Goal: Information Seeking & Learning: Learn about a topic

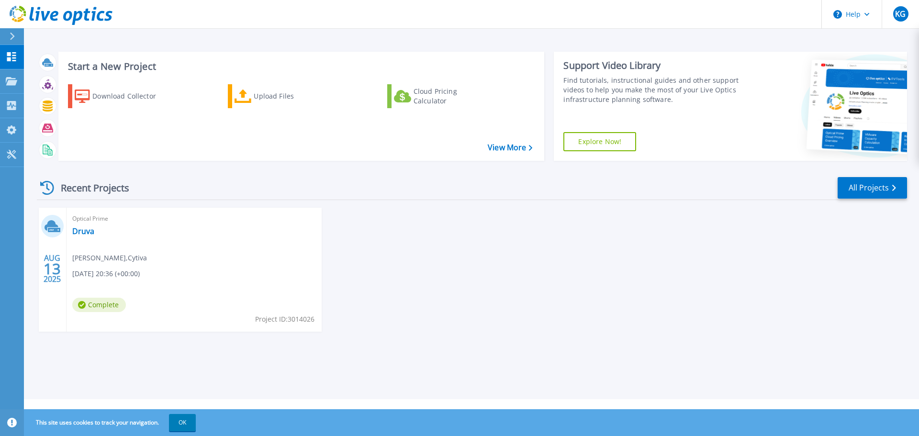
click at [432, 305] on div "AUG 13 2025 Optical Prime Druva Tim Schuman , Cytiva 08/13/2025, 20:36 (+00:00)…" at bounding box center [468, 279] width 878 height 143
click at [438, 301] on div "AUG 13 2025 Optical Prime Druva Tim Schuman , Cytiva 08/13/2025, 20:36 (+00:00)…" at bounding box center [468, 279] width 878 height 143
click at [222, 277] on div "Optical Prime Druva Tim Schuman , Cytiva 08/13/2025, 20:36 (+00:00) Complete Pr…" at bounding box center [194, 270] width 255 height 124
click at [90, 227] on link "Druva" at bounding box center [83, 231] width 22 height 10
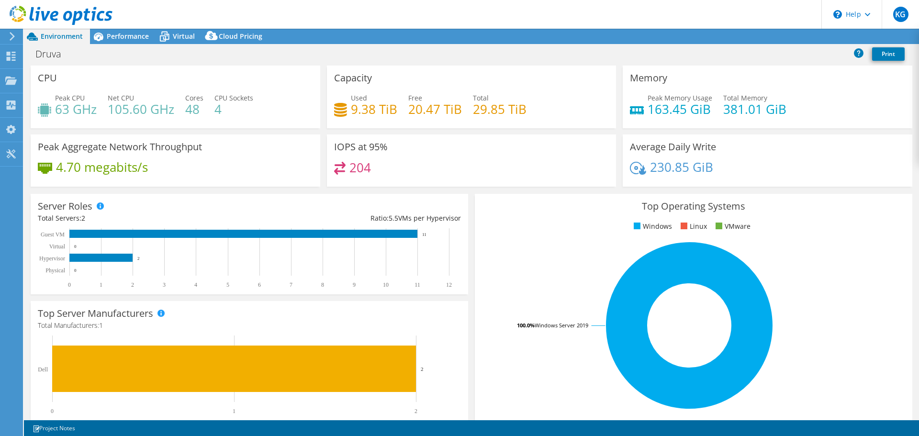
select select "USD"
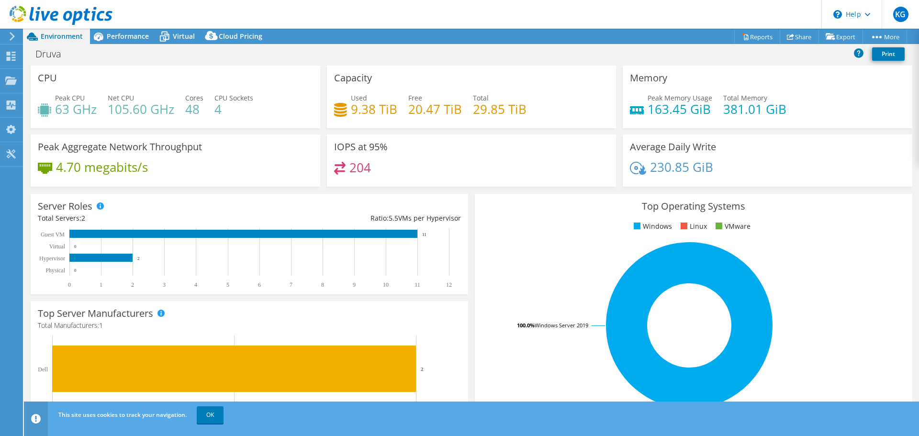
click at [9, 38] on icon at bounding box center [12, 36] width 7 height 9
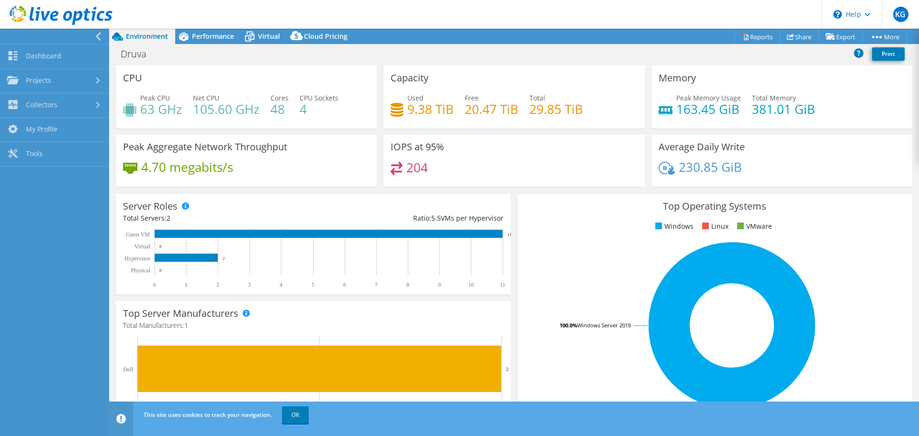
click at [97, 34] on icon at bounding box center [98, 36] width 7 height 9
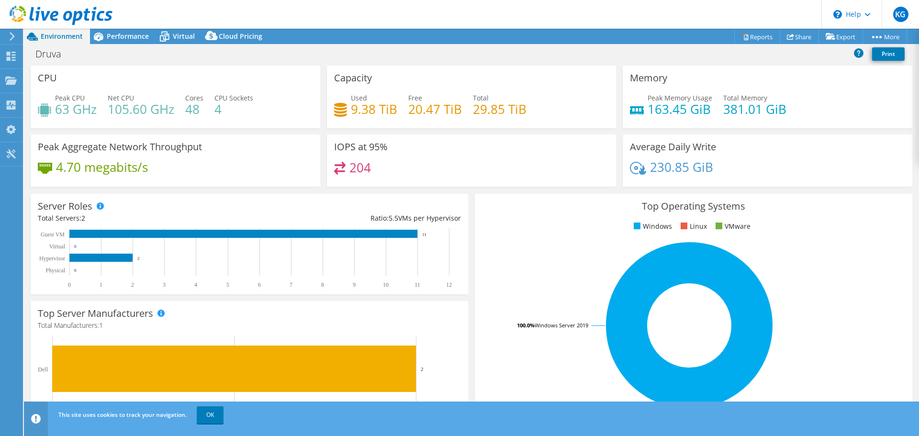
click at [108, 45] on div "Druva Print" at bounding box center [471, 54] width 895 height 18
click at [118, 39] on span "Performance" at bounding box center [128, 36] width 42 height 9
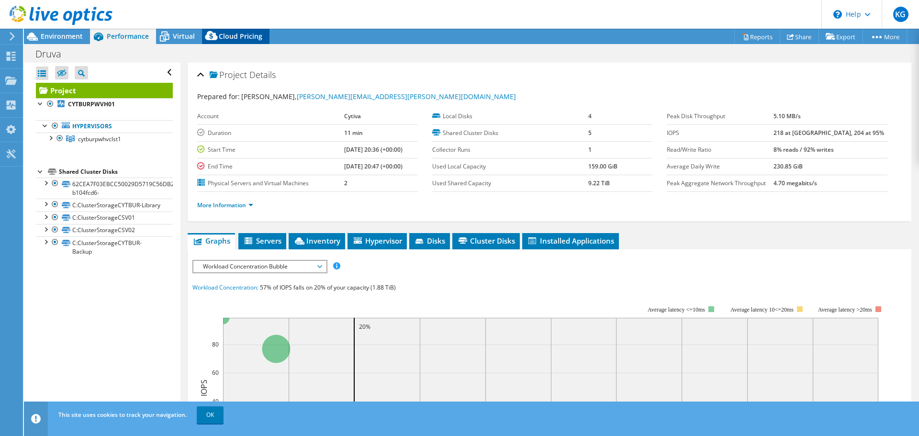
click at [224, 36] on span "Cloud Pricing" at bounding box center [241, 36] width 44 height 9
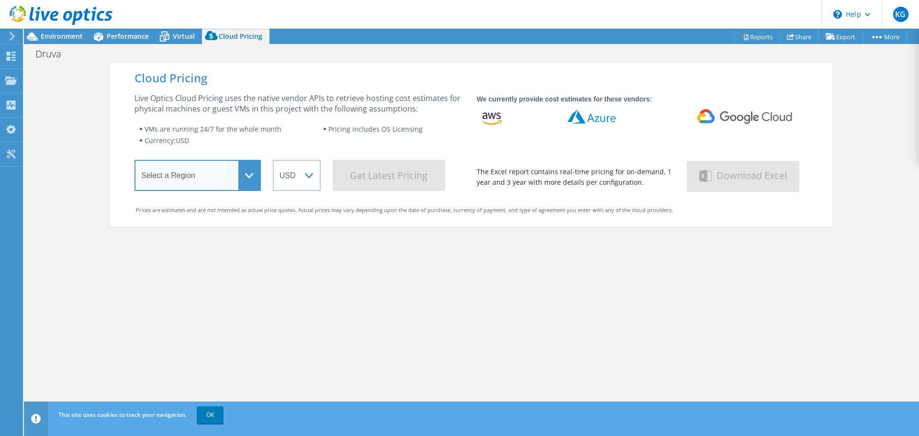
click at [245, 179] on select "Select a Region Asia Pacific (Hong Kong) Asia Pacific (Mumbai) Asia Pacific (Se…" at bounding box center [198, 175] width 126 height 31
select select "HongKong"
click at [135, 162] on select "Select a Region Asia Pacific (Hong Kong) Asia Pacific (Mumbai) Asia Pacific (Se…" at bounding box center [198, 175] width 126 height 31
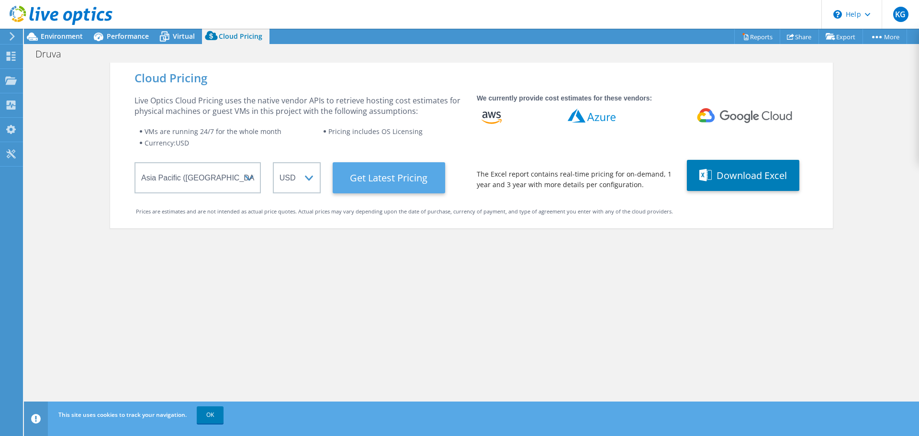
click at [369, 176] on Latest "Get Latest Pricing" at bounding box center [389, 177] width 112 height 31
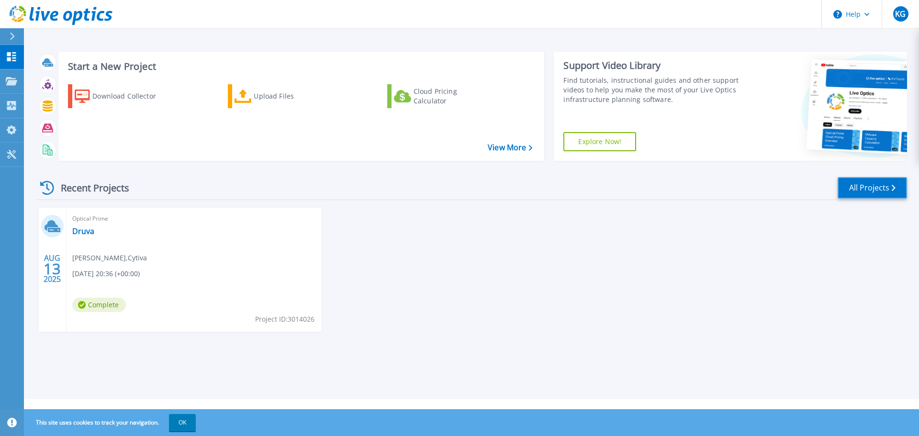
click at [861, 192] on link "All Projects" at bounding box center [872, 188] width 69 height 22
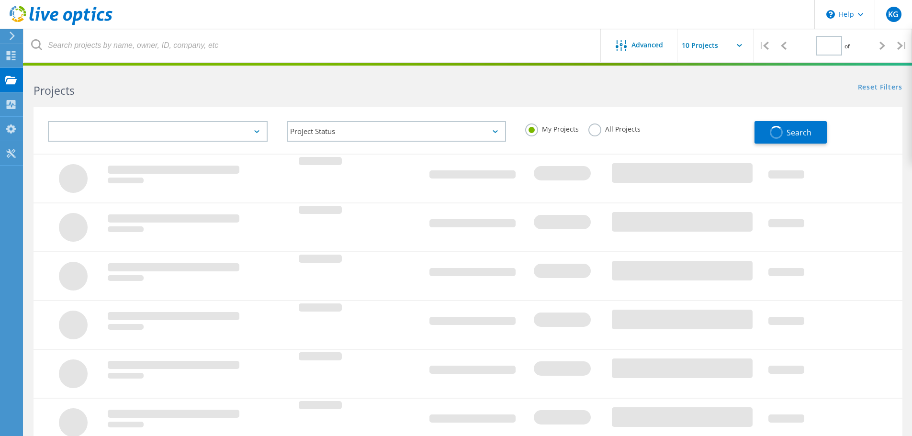
type input "1"
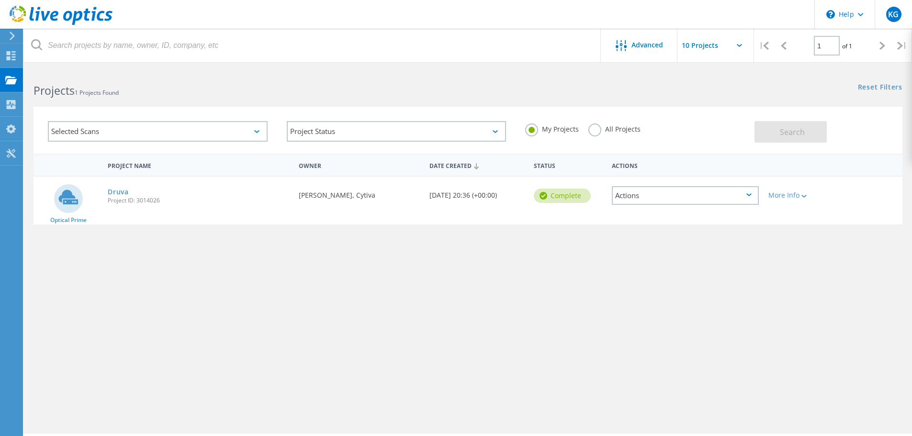
click at [683, 198] on div "Actions" at bounding box center [685, 195] width 147 height 19
click at [614, 315] on div "Project Name Owner Date Created Status Actions Optical Prime Druva Project ID: …" at bounding box center [468, 278] width 869 height 249
click at [125, 190] on link "Druva" at bounding box center [118, 192] width 21 height 7
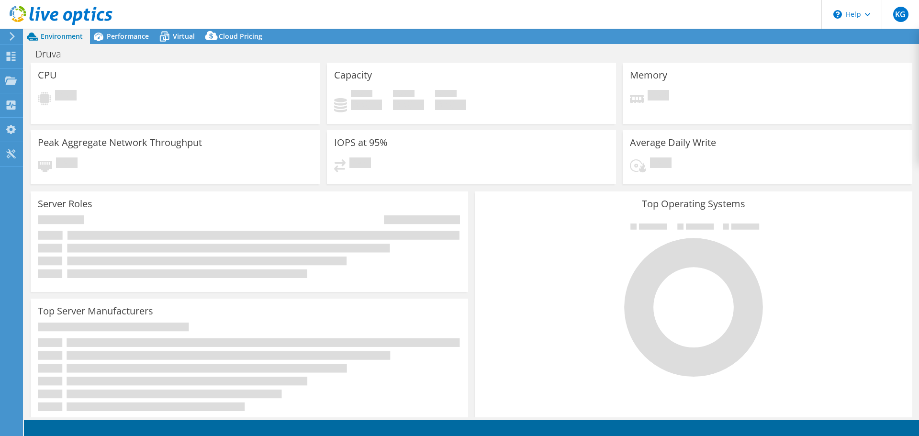
select select "HongKong"
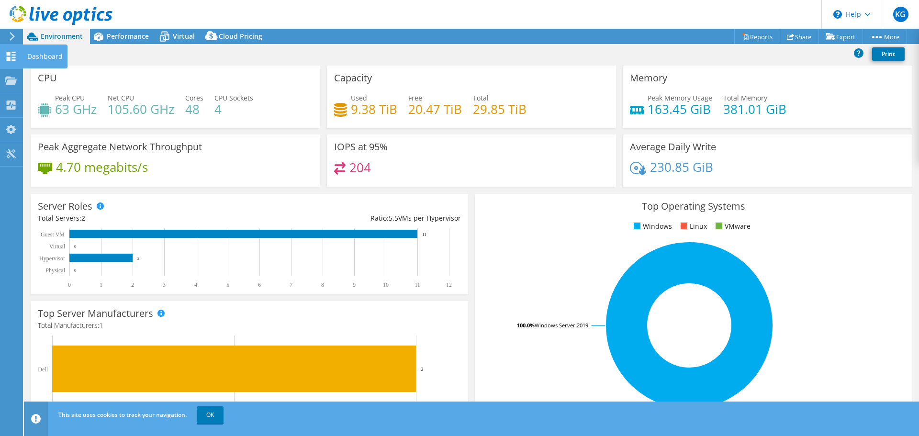
click at [40, 54] on div "Dashboard" at bounding box center [44, 57] width 45 height 24
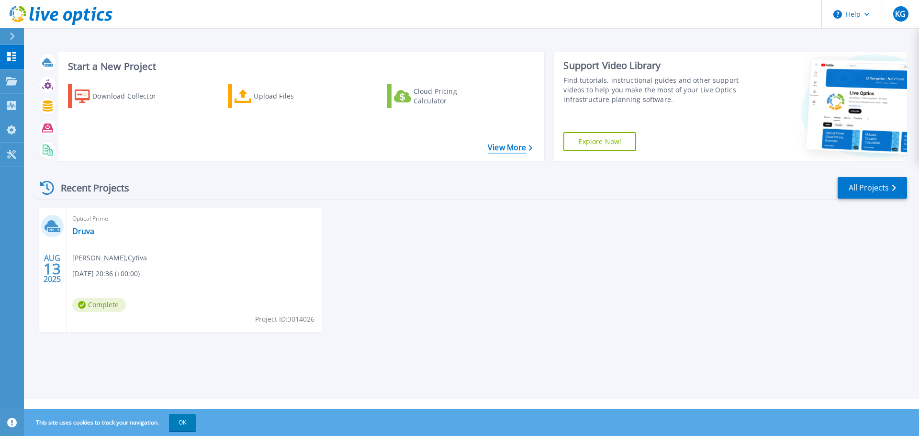
click at [515, 146] on link "View More" at bounding box center [510, 147] width 45 height 9
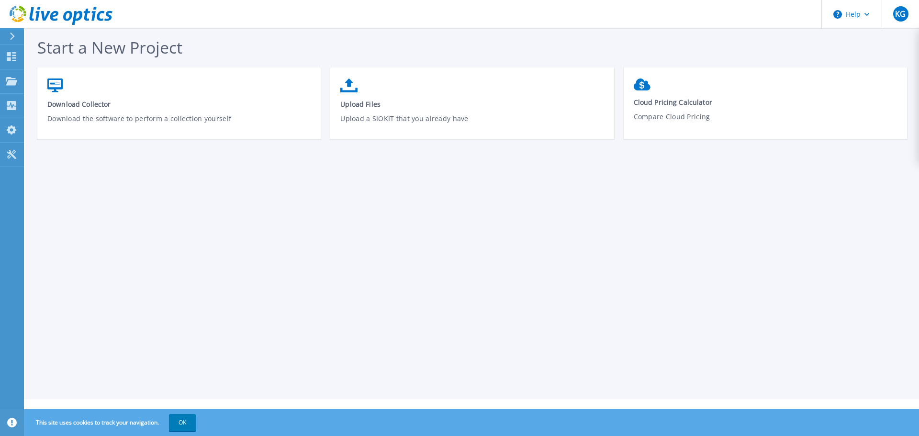
drag, startPoint x: 409, startPoint y: 235, endPoint x: 393, endPoint y: 234, distance: 15.3
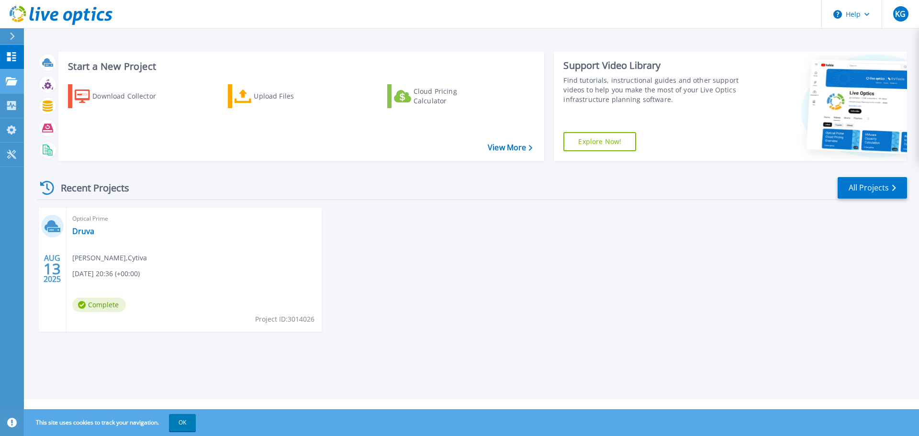
click at [17, 76] on link "Projects Projects" at bounding box center [12, 81] width 24 height 24
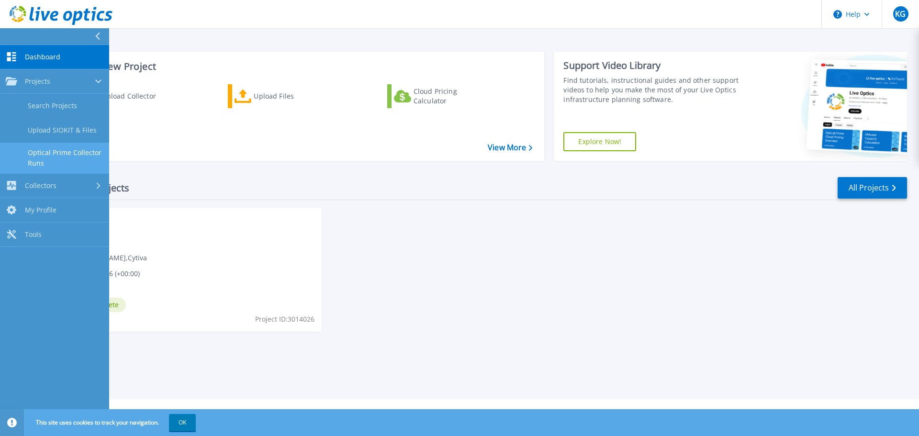
click at [56, 148] on link "Optical Prime Collector Runs" at bounding box center [54, 158] width 109 height 31
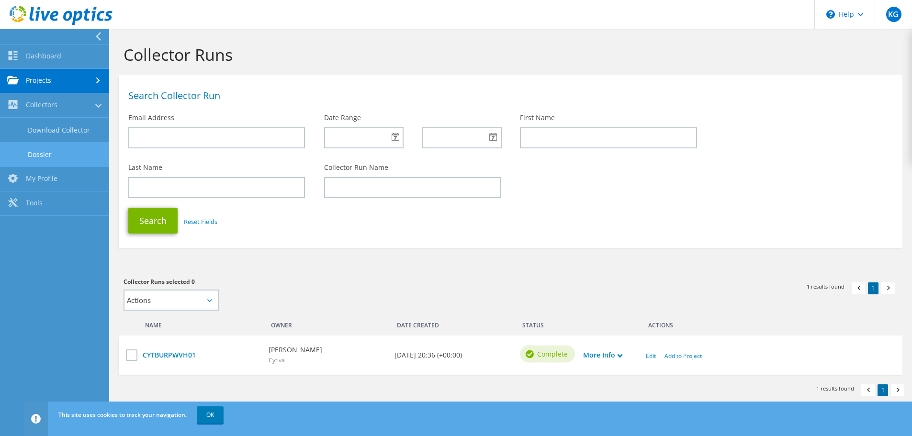
click at [45, 159] on link "Dossier" at bounding box center [54, 154] width 109 height 24
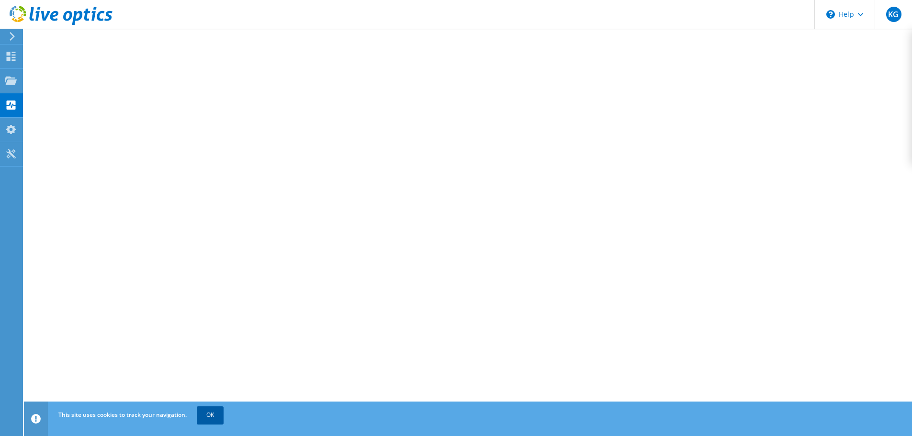
click at [218, 418] on link "OK" at bounding box center [210, 414] width 27 height 17
